Goal: Information Seeking & Learning: Learn about a topic

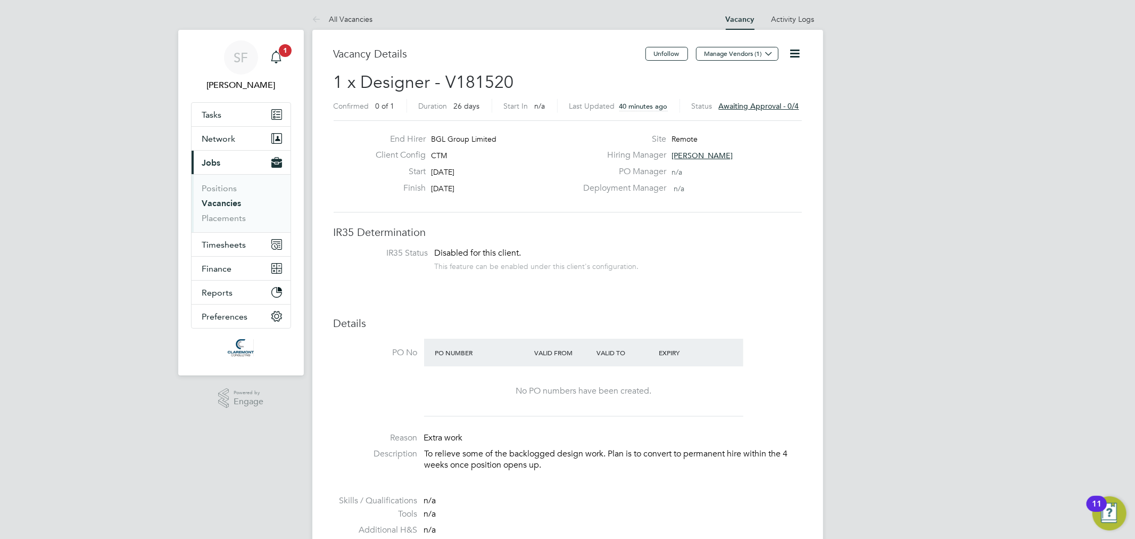
click at [281, 54] on span "1" at bounding box center [285, 50] width 13 height 13
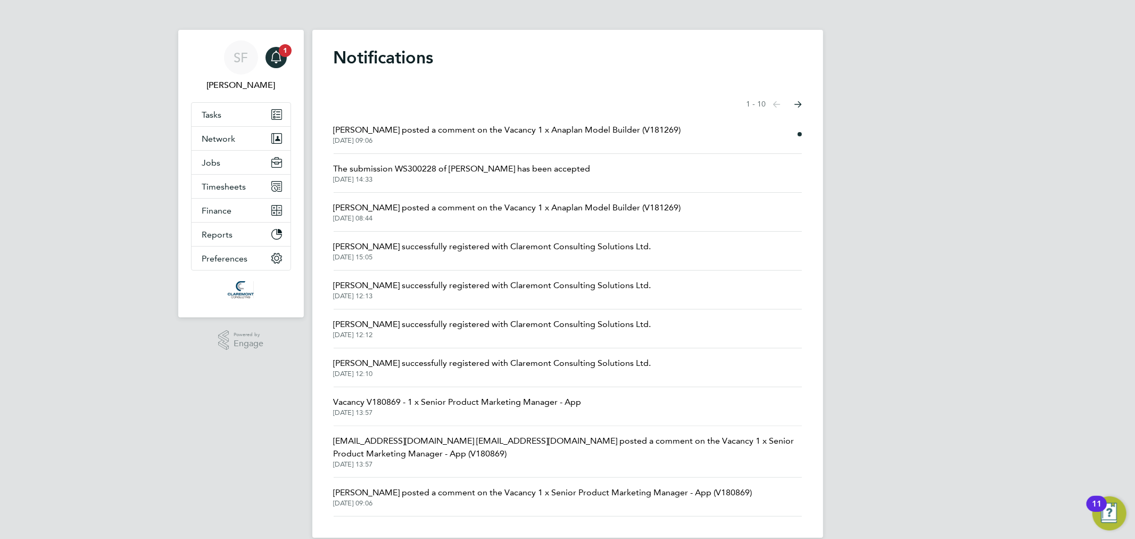
click at [524, 128] on span "Helen Robinson posted a comment on the Vacancy 1 x Anaplan Model Builder (V1812…" at bounding box center [508, 129] width 348 height 13
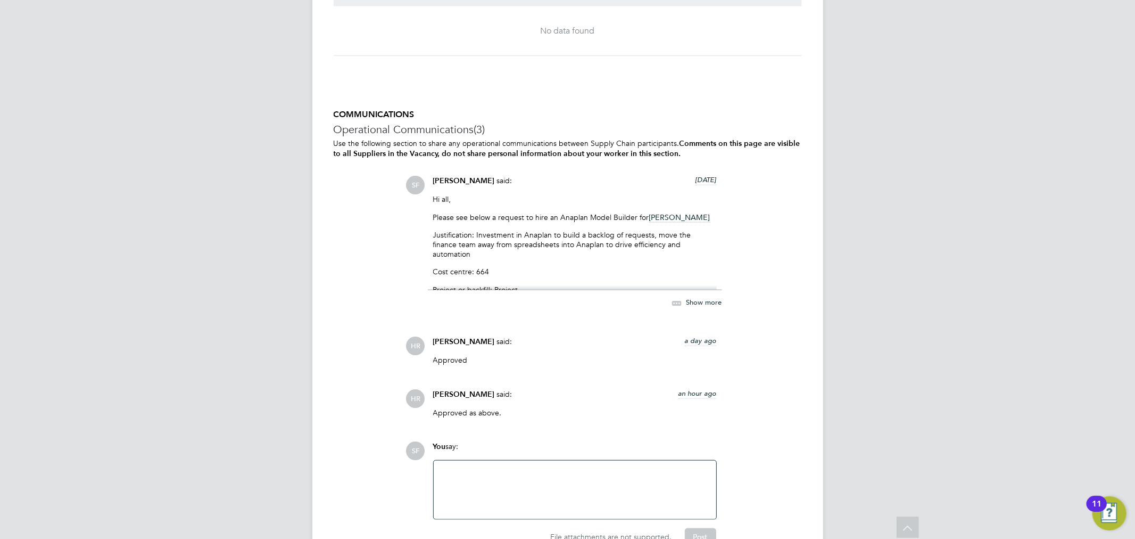
scroll to position [1086, 0]
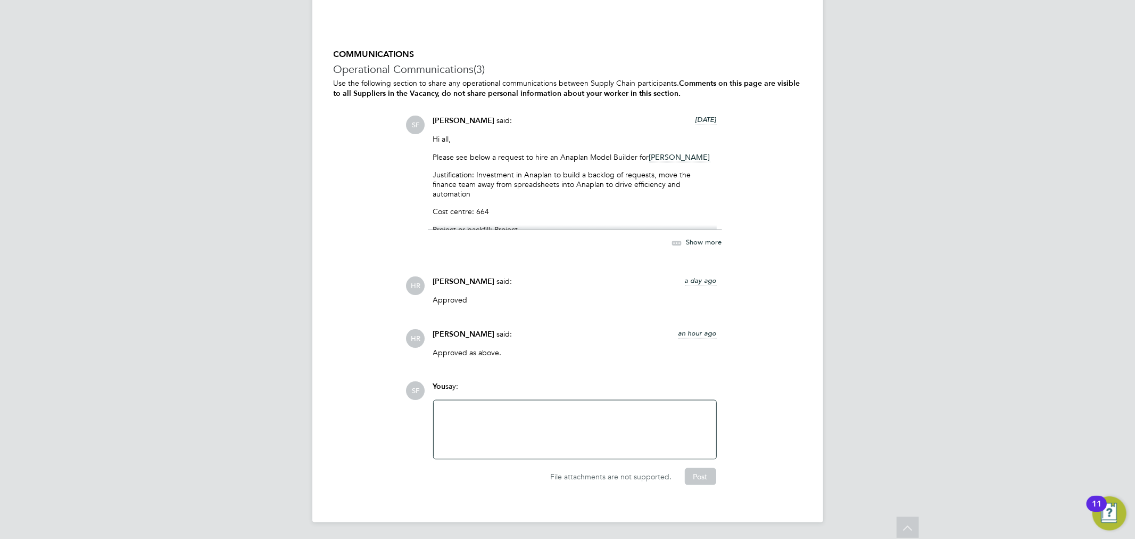
click at [699, 238] on span "Show more" at bounding box center [705, 242] width 36 height 9
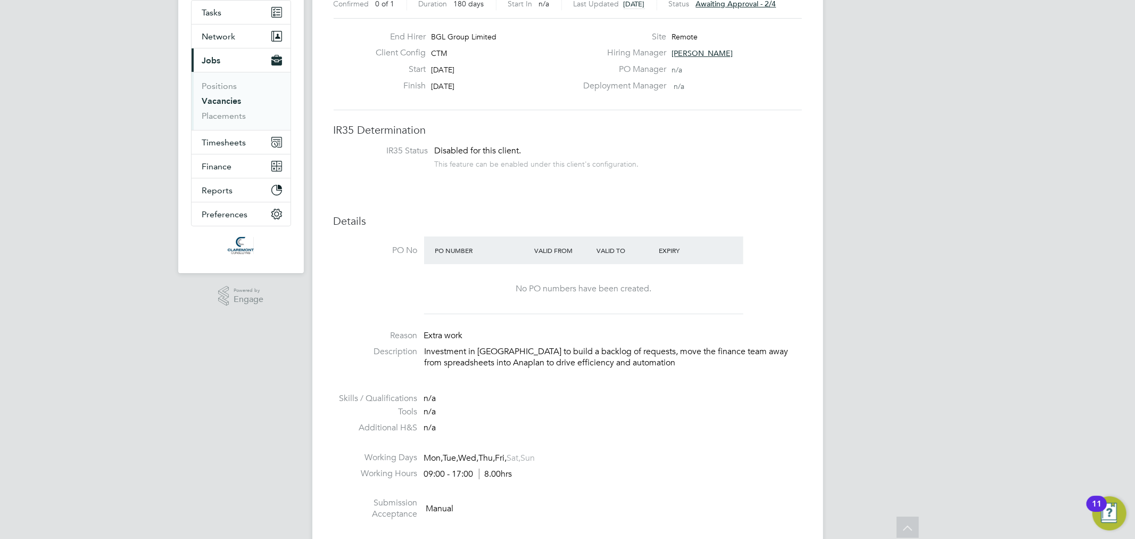
scroll to position [0, 0]
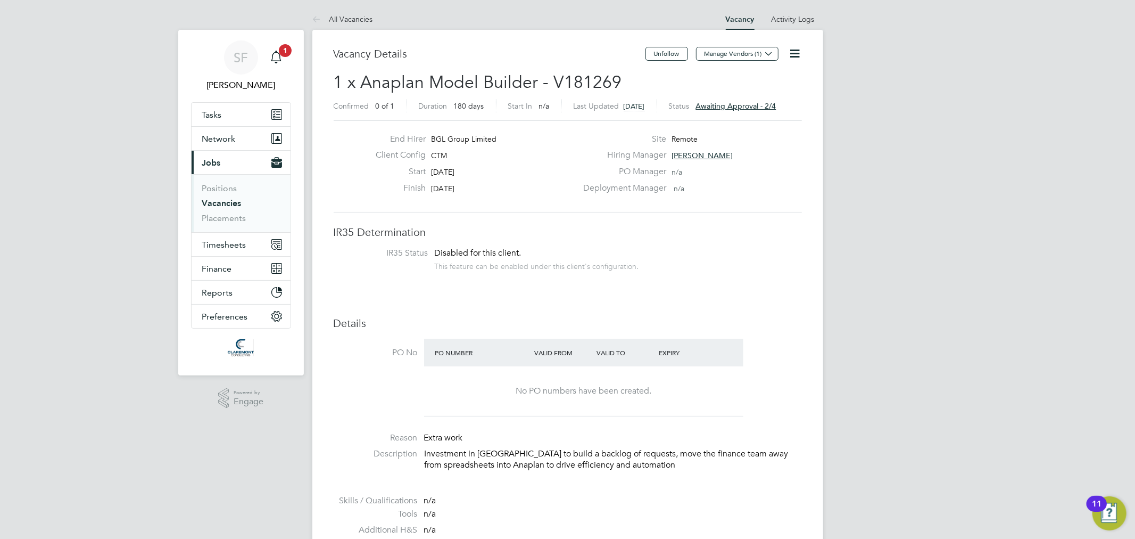
click at [774, 102] on span "Awaiting approval - 2/4" at bounding box center [736, 106] width 80 height 10
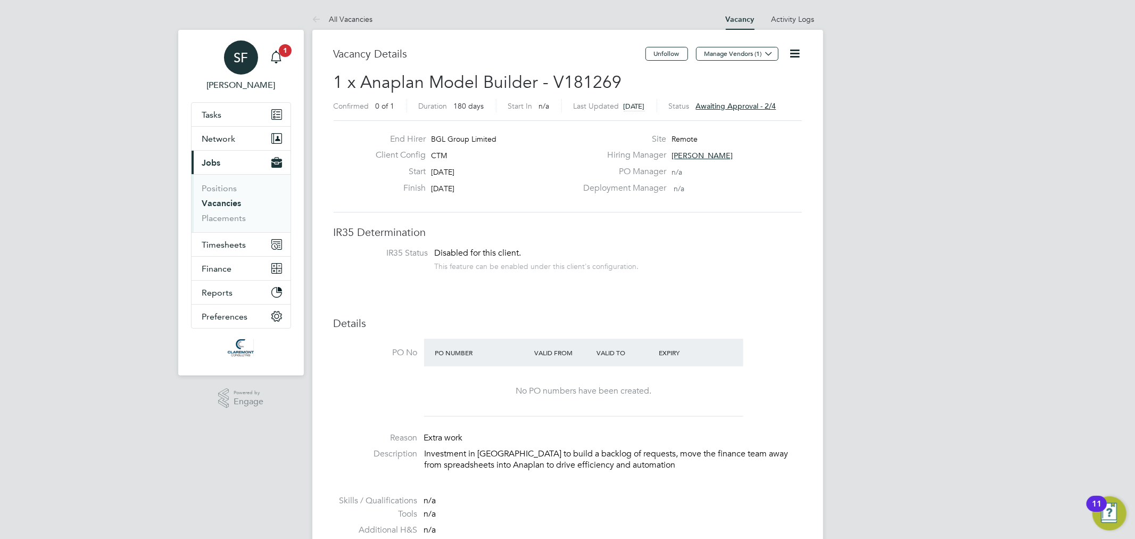
click at [243, 49] on div "SF" at bounding box center [241, 57] width 34 height 34
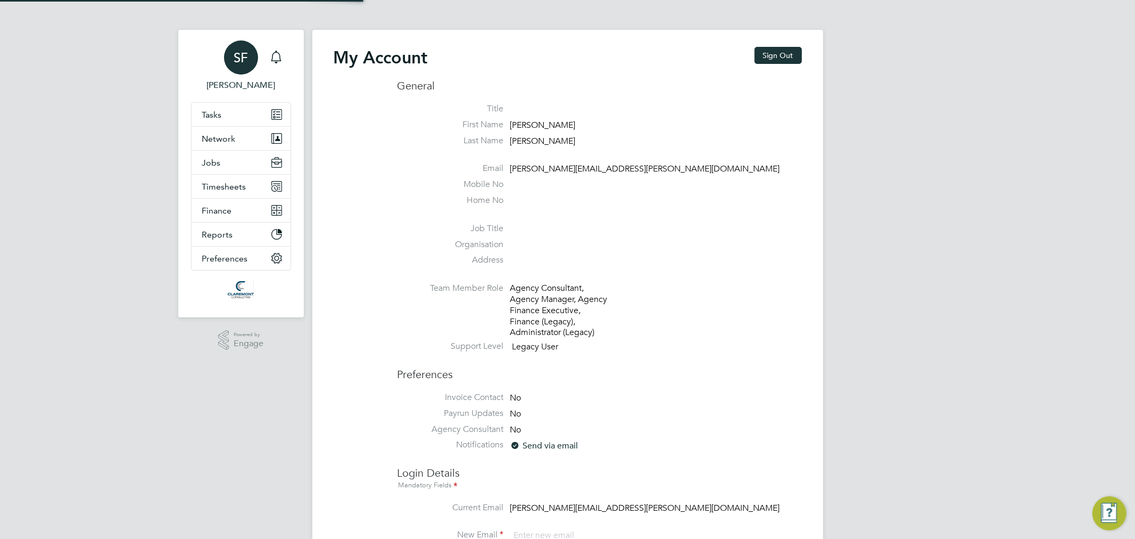
type input "sam.fullman@claremontconsulting.com"
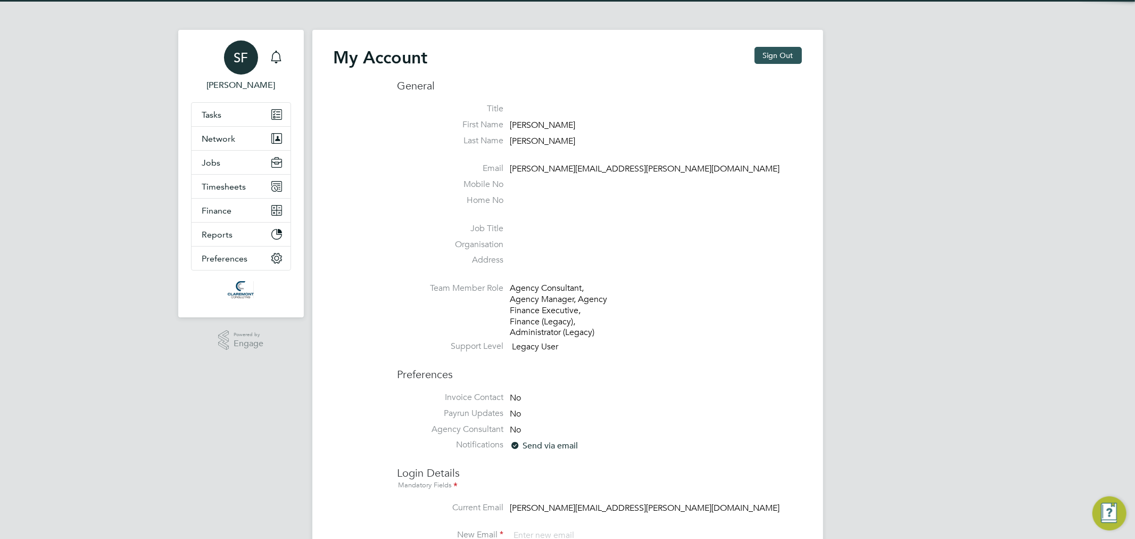
click at [770, 52] on button "Sign Out" at bounding box center [778, 55] width 47 height 17
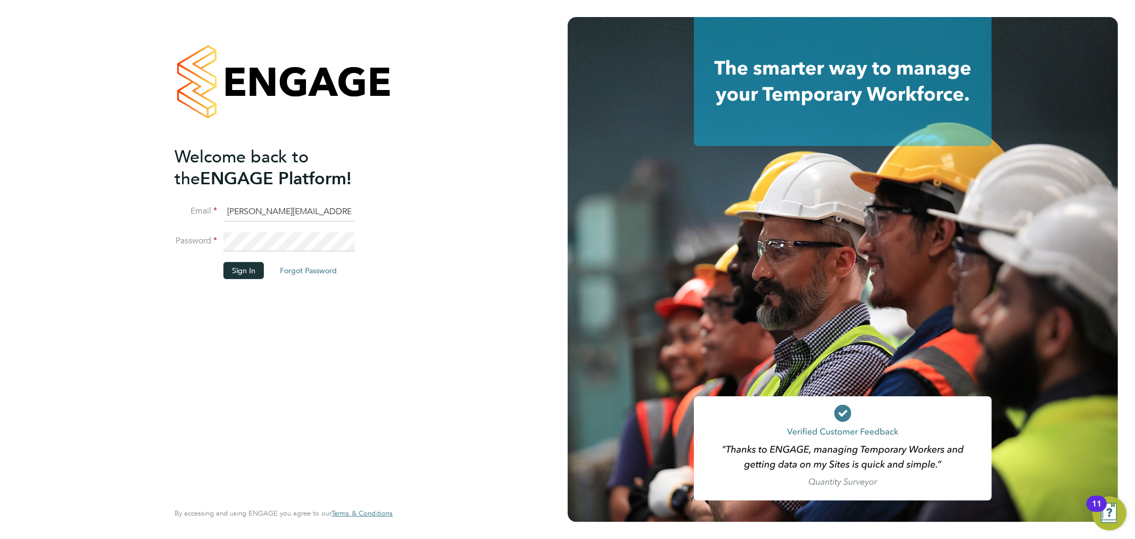
click at [259, 211] on input "sam.fullman@claremontconsulting.com" at bounding box center [289, 211] width 131 height 19
click at [277, 210] on input "bgl@claremontconsulting.com" at bounding box center [289, 211] width 131 height 19
type input "sam.fullman@claremontconsulting.com"
click at [251, 264] on button "Sign In" at bounding box center [244, 270] width 40 height 17
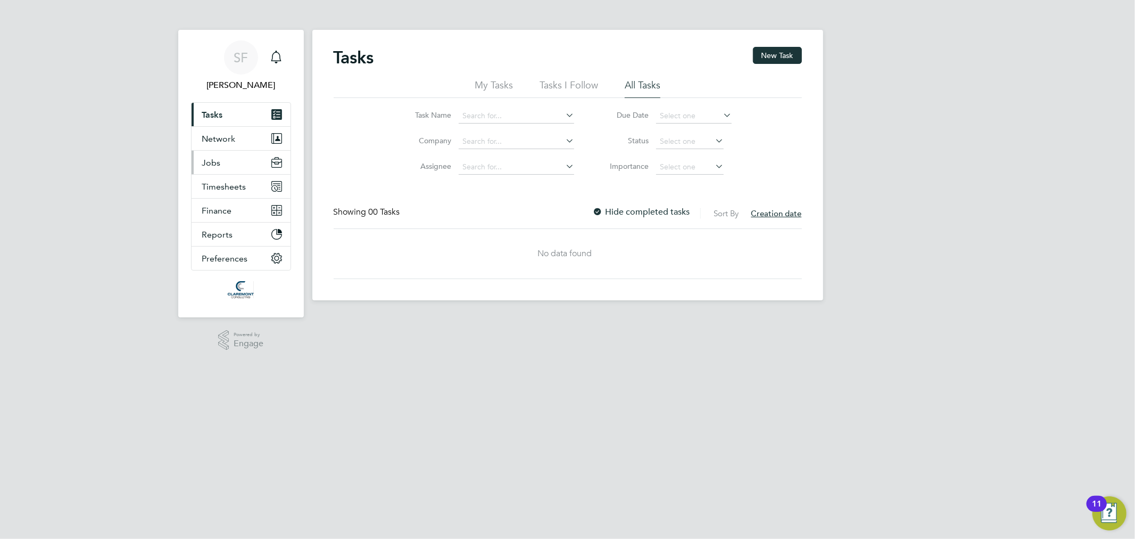
click at [232, 169] on button "Jobs" at bounding box center [241, 162] width 99 height 23
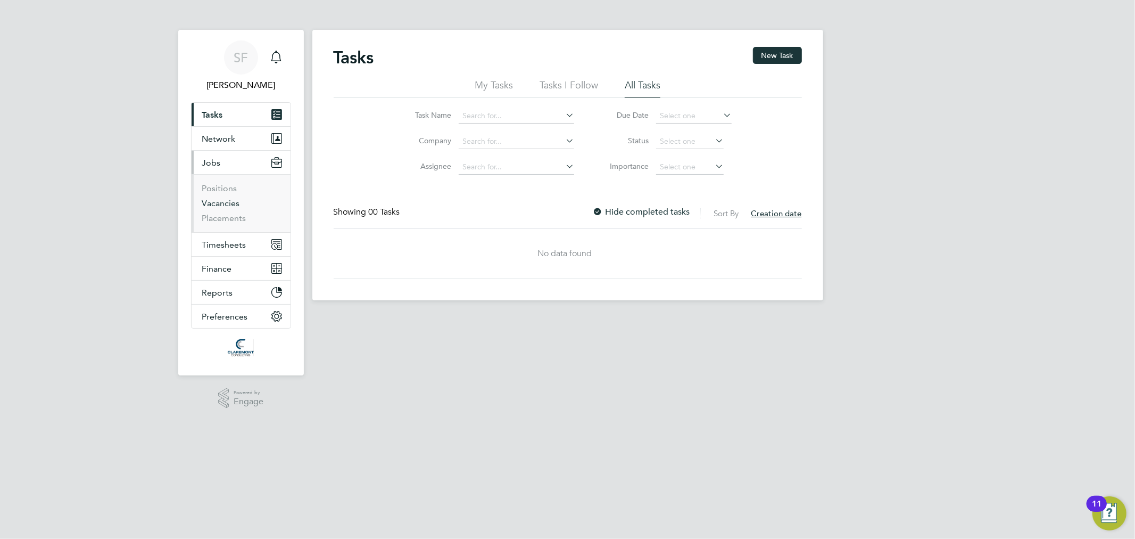
click at [231, 205] on link "Vacancies" at bounding box center [221, 203] width 38 height 10
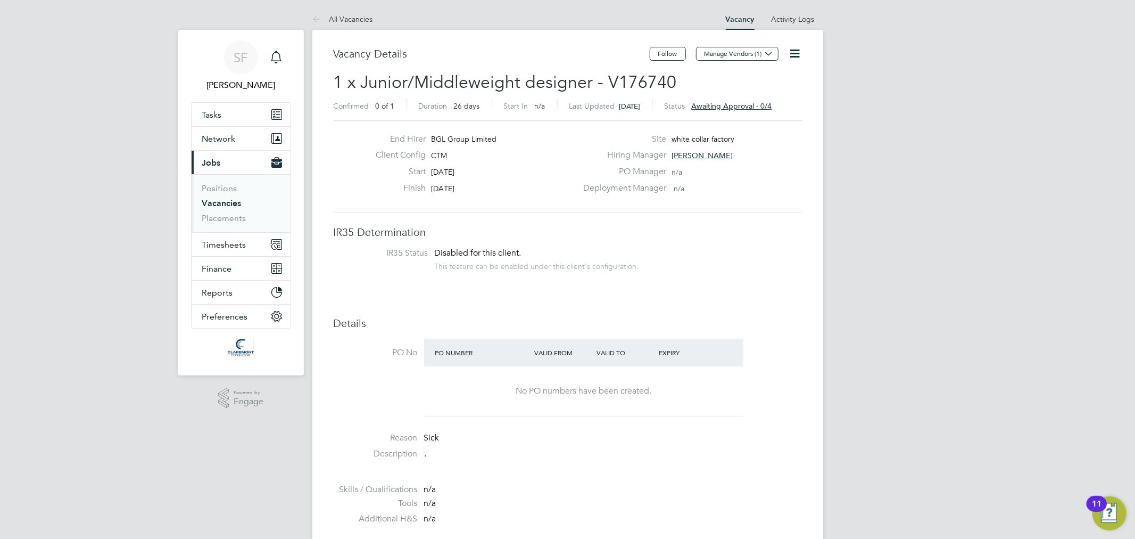
click at [227, 201] on link "Vacancies" at bounding box center [221, 203] width 39 height 10
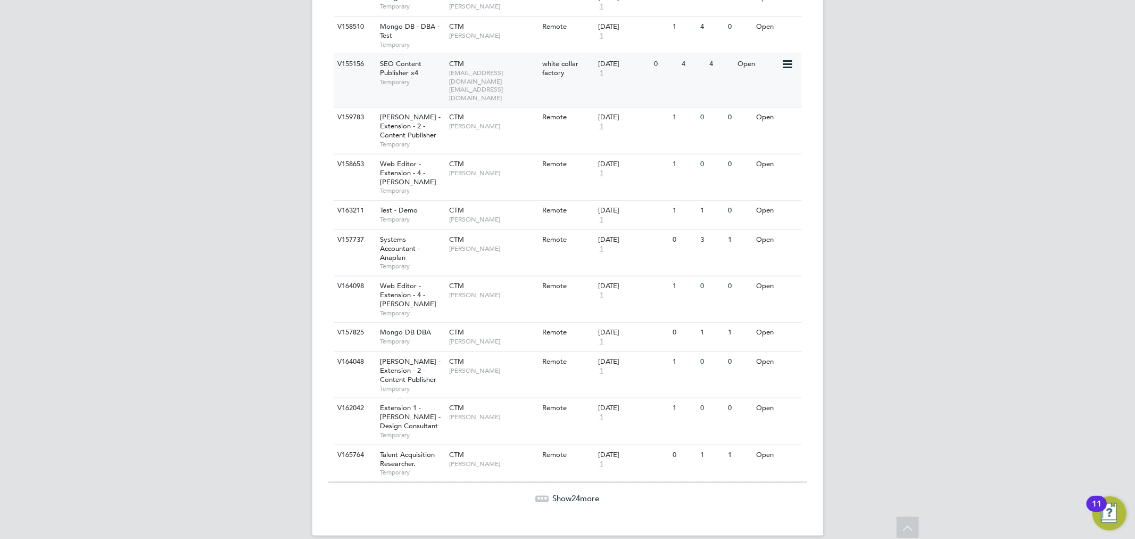
scroll to position [965, 0]
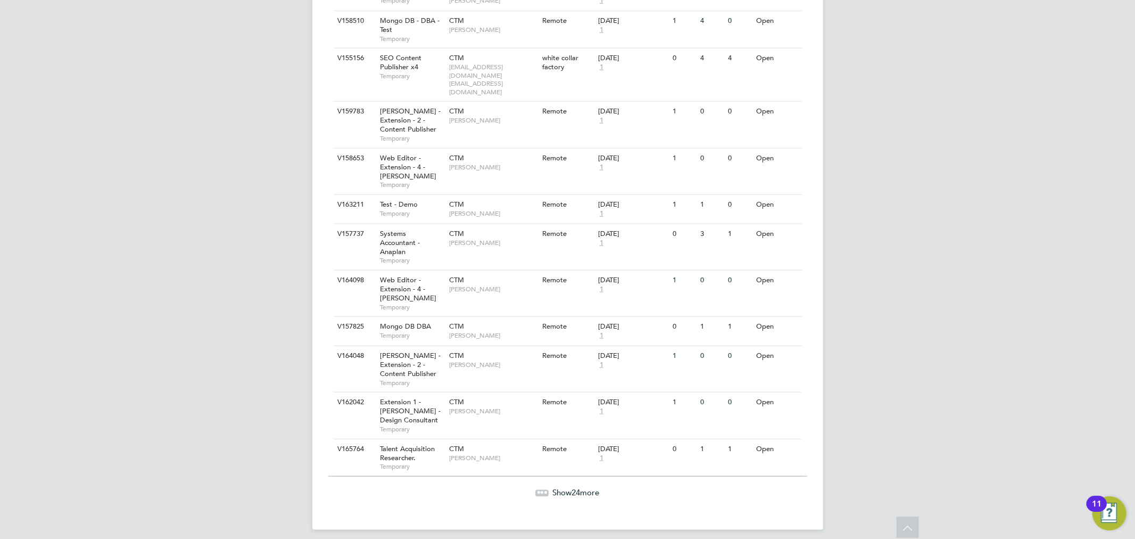
click at [562, 487] on span "Show 24 more" at bounding box center [576, 492] width 47 height 10
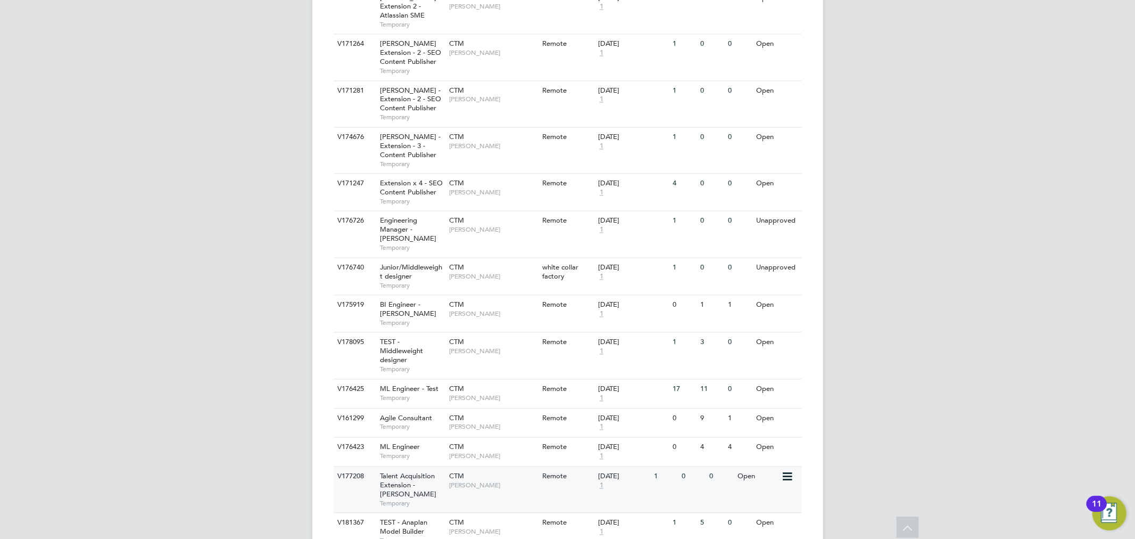
scroll to position [1899, 0]
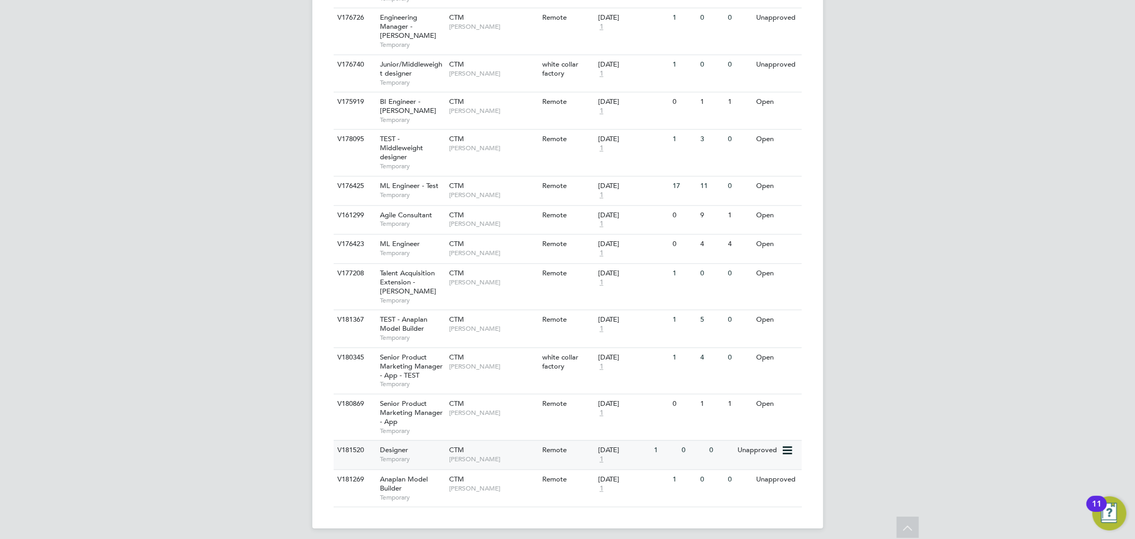
click at [515, 455] on span "James Bruce" at bounding box center [493, 459] width 88 height 9
click at [443, 493] on span "Temporary" at bounding box center [412, 497] width 64 height 9
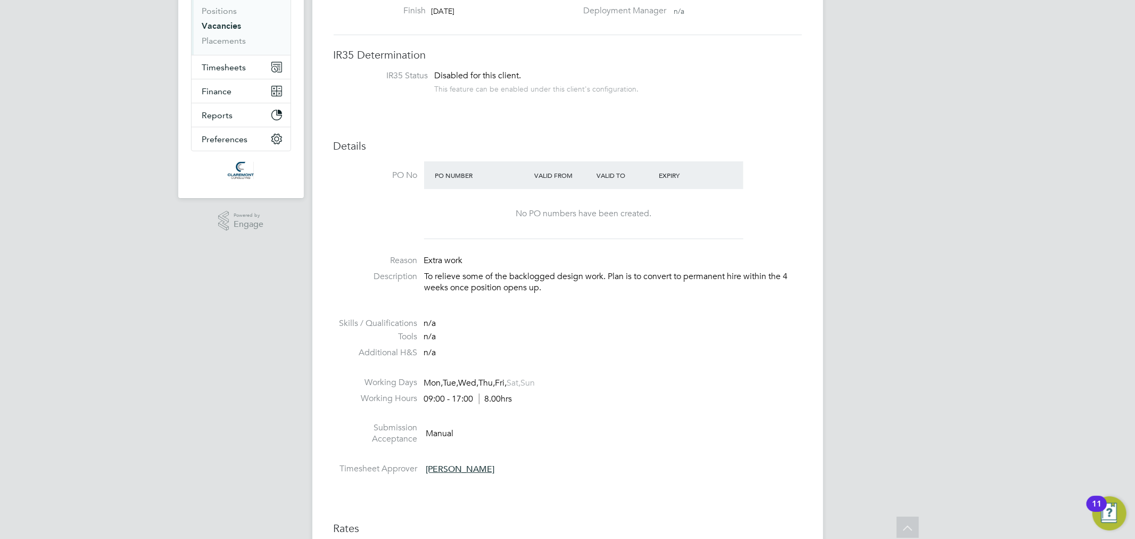
scroll to position [59, 0]
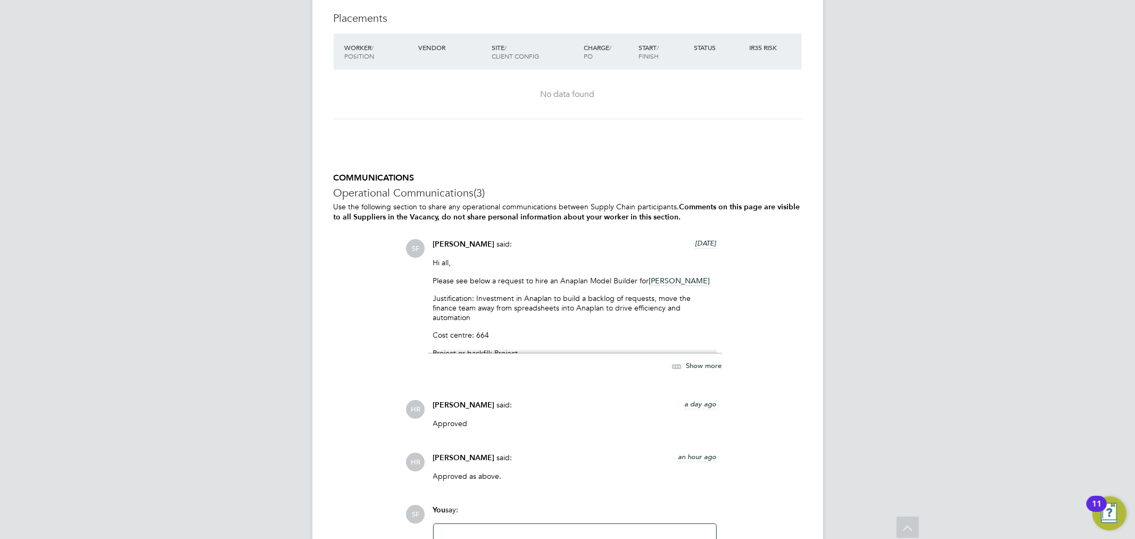
scroll to position [1064, 0]
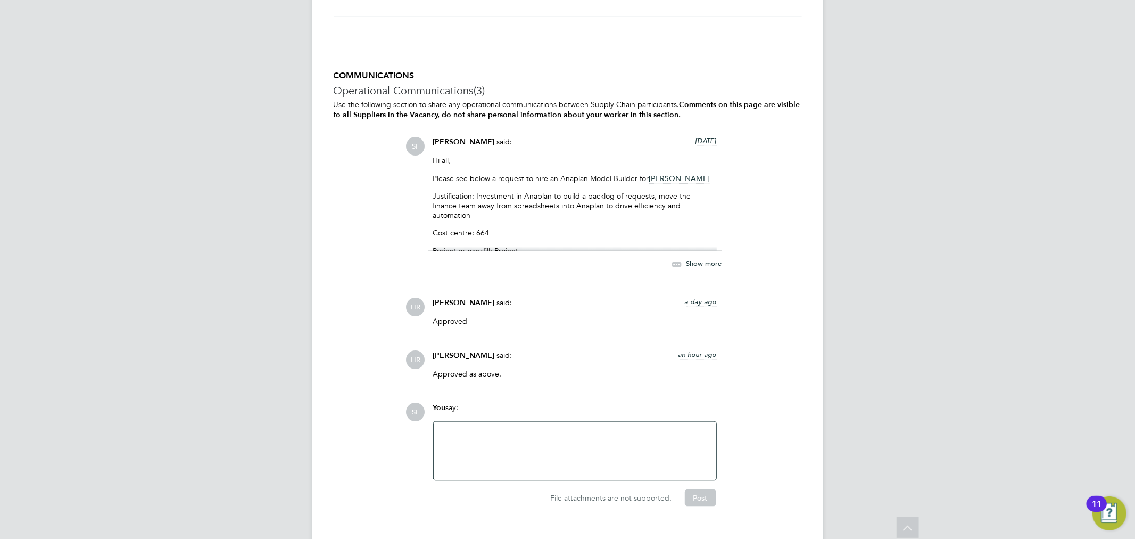
click at [709, 261] on span "Show more" at bounding box center [705, 263] width 36 height 9
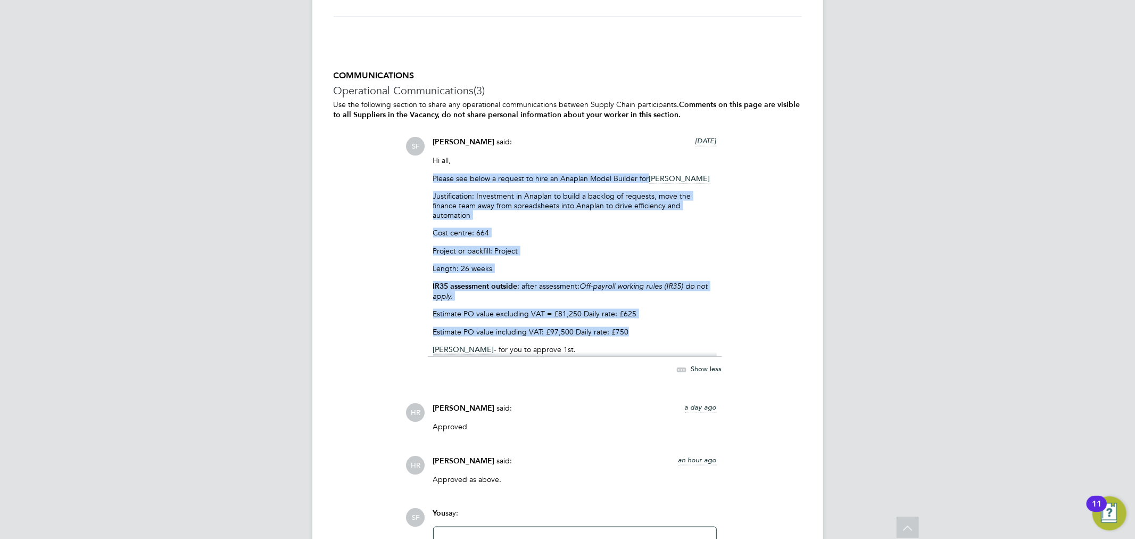
drag, startPoint x: 432, startPoint y: 175, endPoint x: 708, endPoint y: 319, distance: 311.9
click at [708, 319] on div "[PERSON_NAME] said: [DATE] Hi all, Please see below a request to hire an Anapla…" at bounding box center [575, 262] width 294 height 250
copy div "Please see below a request to hire an Anaplan Model Builder for [PERSON_NAME] J…"
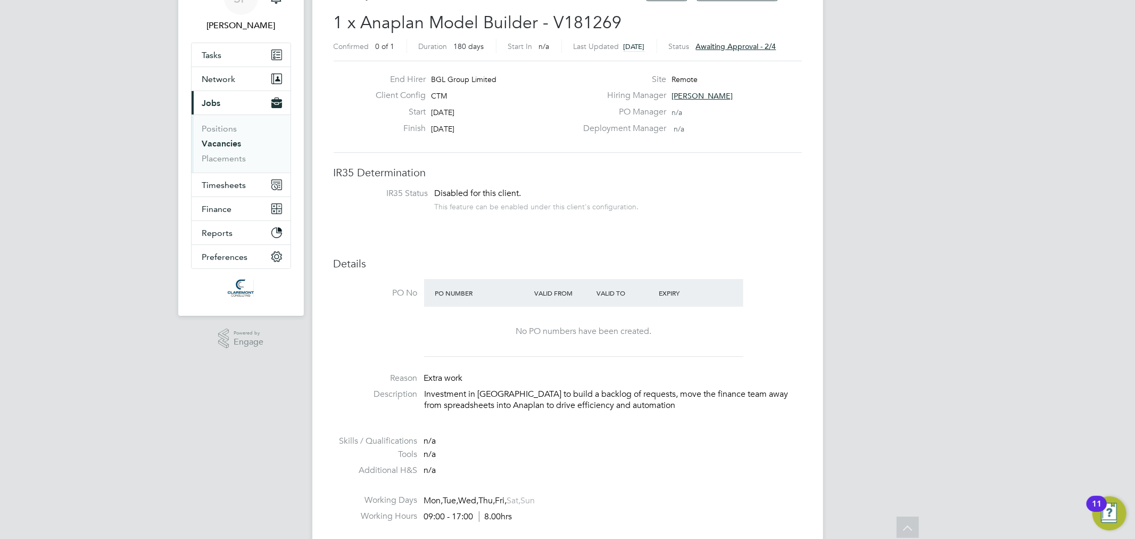
scroll to position [0, 0]
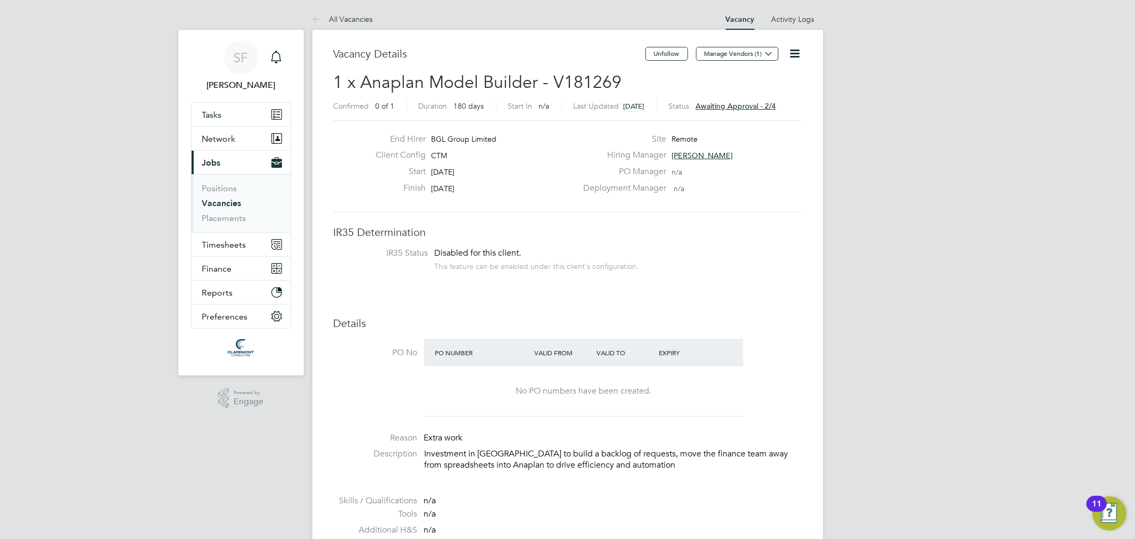
drag, startPoint x: 763, startPoint y: 98, endPoint x: 764, endPoint y: 107, distance: 8.5
click at [763, 99] on div "Status Awaiting approval - 2/4" at bounding box center [723, 105] width 108 height 13
click at [764, 107] on span "Awaiting approval - 2/4" at bounding box center [736, 106] width 80 height 10
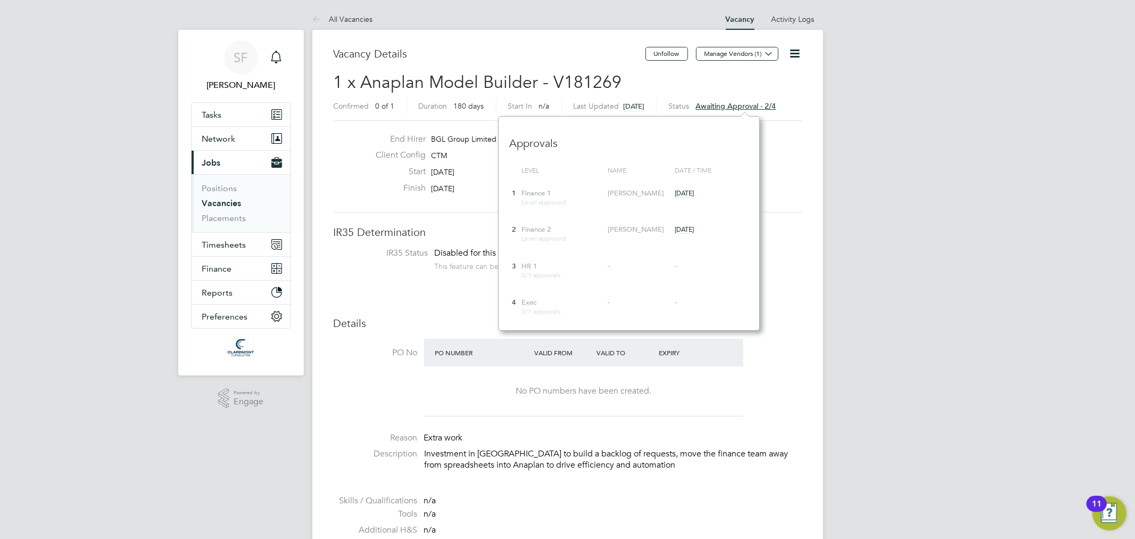
scroll to position [213, 261]
